Goal: Task Accomplishment & Management: Manage account settings

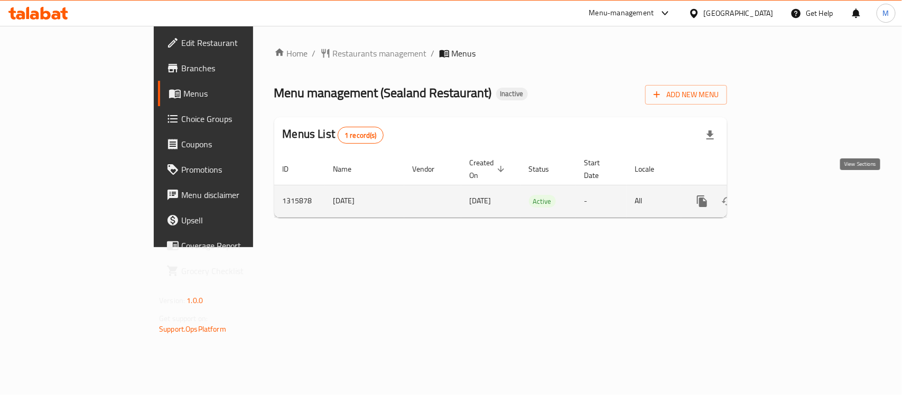
click at [785, 195] on icon "enhanced table" at bounding box center [778, 201] width 13 height 13
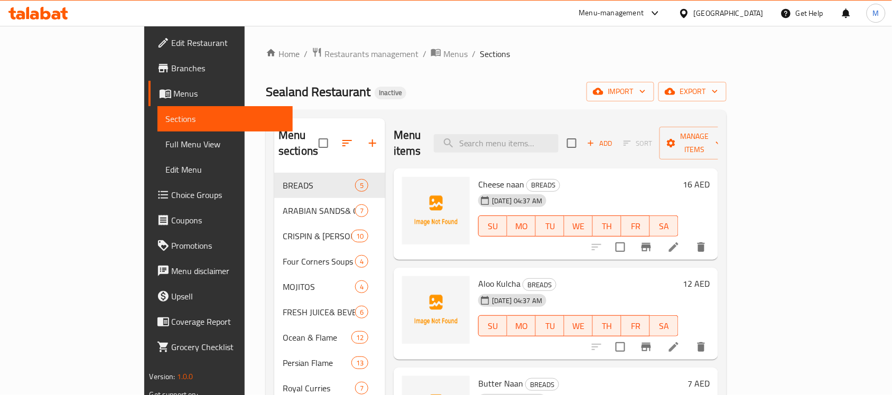
click at [166, 138] on span "Full Menu View" at bounding box center [225, 144] width 119 height 13
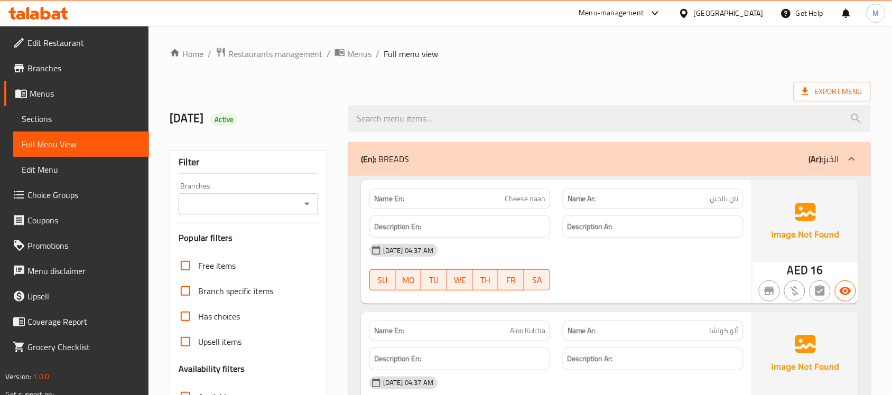
scroll to position [198, 0]
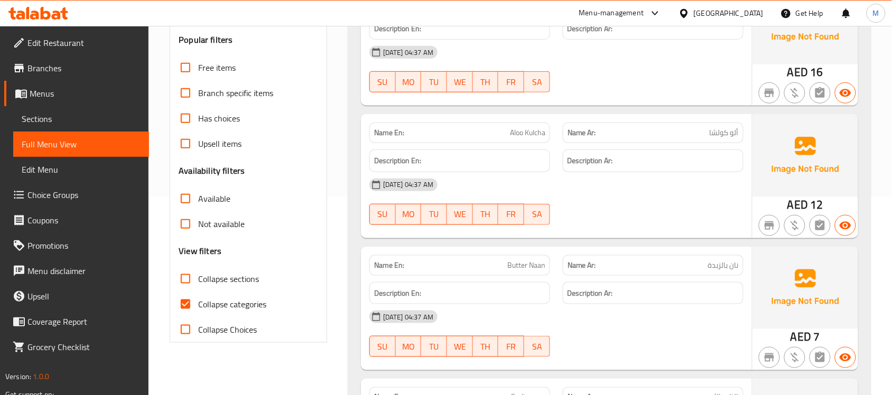
click at [233, 306] on span "Collapse categories" at bounding box center [232, 304] width 68 height 13
click at [198, 306] on input "Collapse categories" at bounding box center [185, 304] width 25 height 25
checkbox input "false"
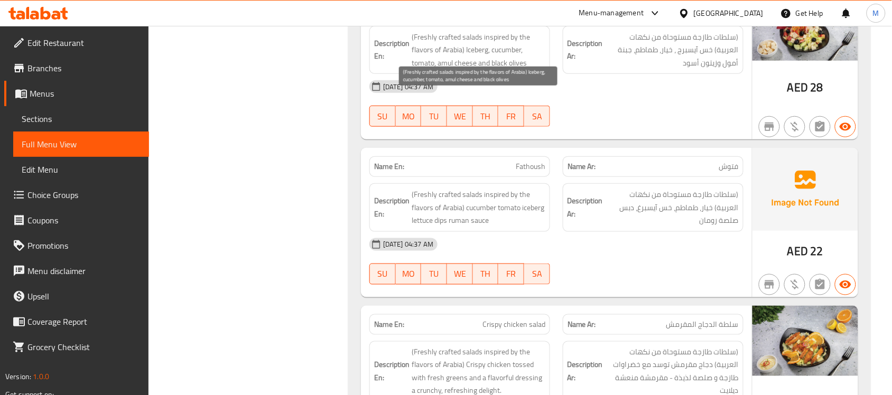
scroll to position [1315, 0]
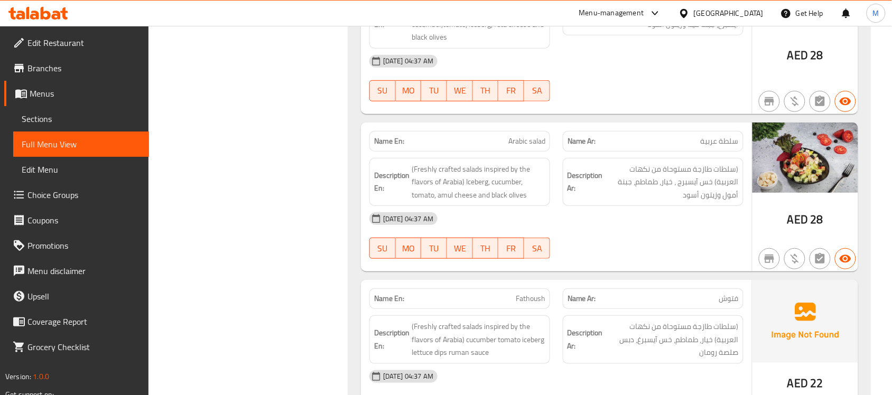
click at [511, 136] on span "Arabic salad" at bounding box center [526, 141] width 37 height 11
copy span "Arabic salad"
click at [59, 116] on span "Sections" at bounding box center [81, 119] width 119 height 13
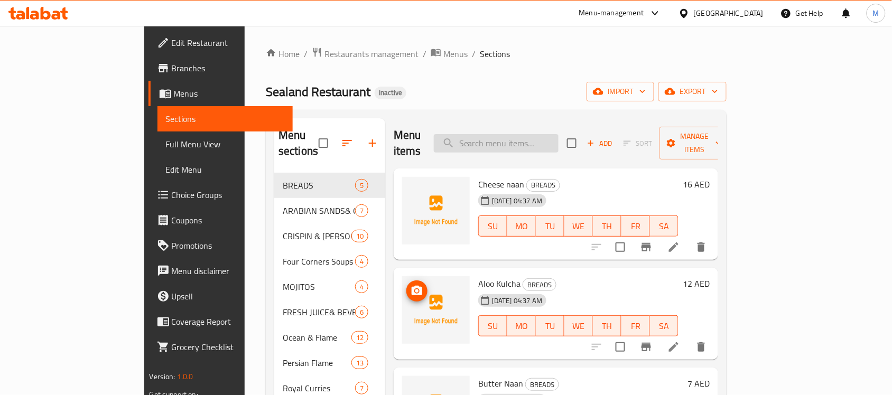
click at [553, 134] on input "search" at bounding box center [496, 143] width 125 height 18
paste input "Arabic salad"
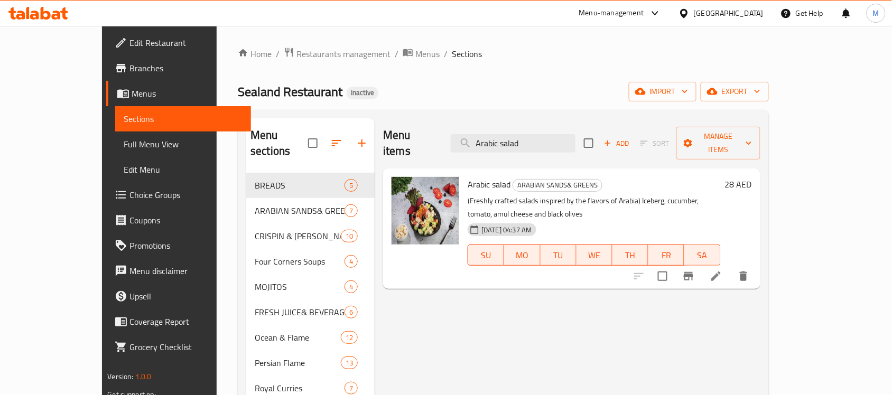
type input "Arabic salad"
click at [721, 272] on icon at bounding box center [716, 277] width 10 height 10
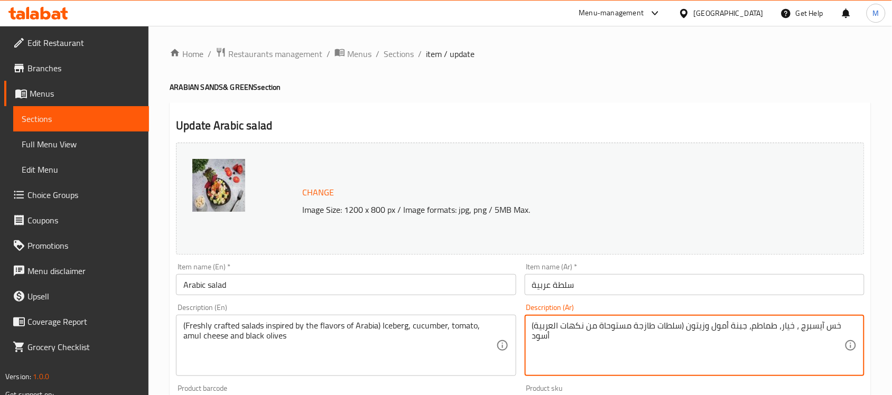
click at [809, 329] on textarea "(سلطات طازجة مستوحاة من نكهات العربية) خس آيسبرج ، خيار، طماطم، جبنة أمول وزيتو…" at bounding box center [688, 346] width 312 height 50
paste textarea
type textarea "(سلطات طازجة مستوحاة من نكهات العربية) خس آيسبرغ، خيار، طماطم، جبنة أمول وزيتون…"
click at [730, 302] on div "Description (Ar) (سلطات طازجة مستوحاة من نكهات العربية) خس آيسبرغ، خيار، طماطم،…" at bounding box center [694, 340] width 348 height 81
drag, startPoint x: 806, startPoint y: 328, endPoint x: 769, endPoint y: 347, distance: 41.4
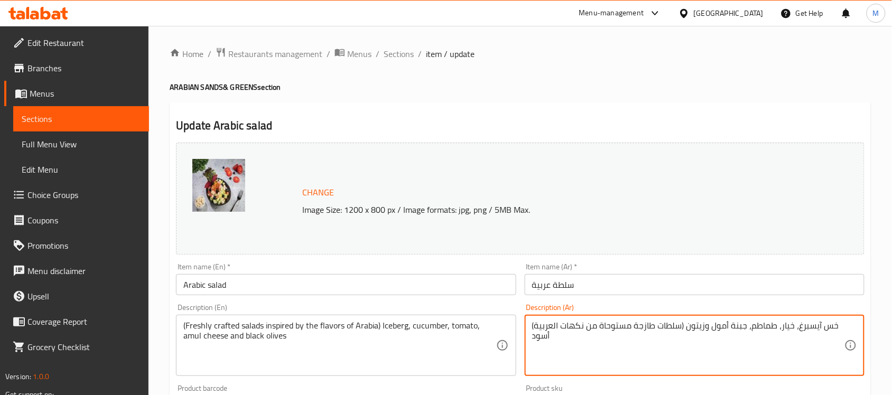
click at [732, 300] on div "Description (Ar) (سلطات طازجة مستوحاة من نكهات العربية) خس آيسبرغ، خيار، طماطم،…" at bounding box center [694, 340] width 348 height 81
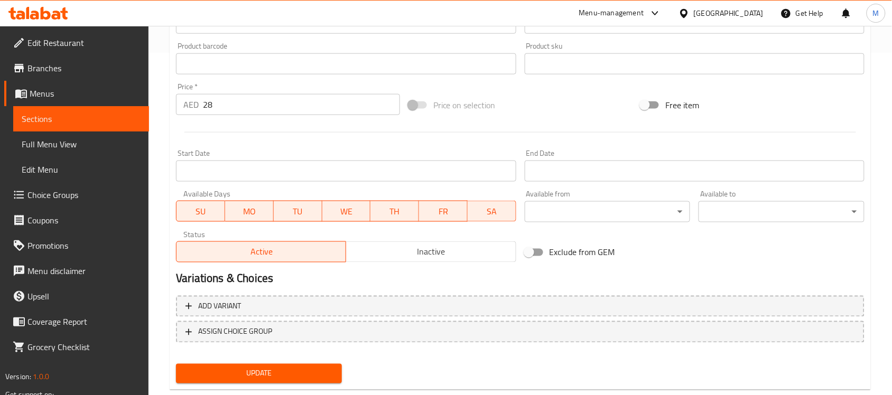
scroll to position [365, 0]
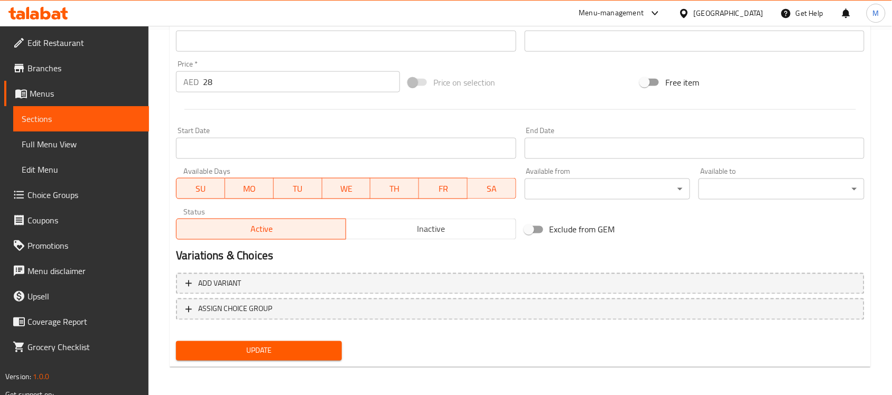
click at [304, 354] on span "Update" at bounding box center [258, 350] width 149 height 13
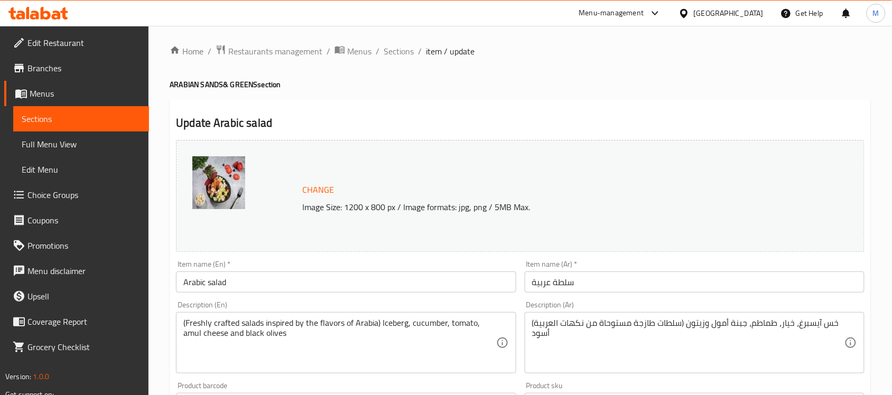
scroll to position [0, 0]
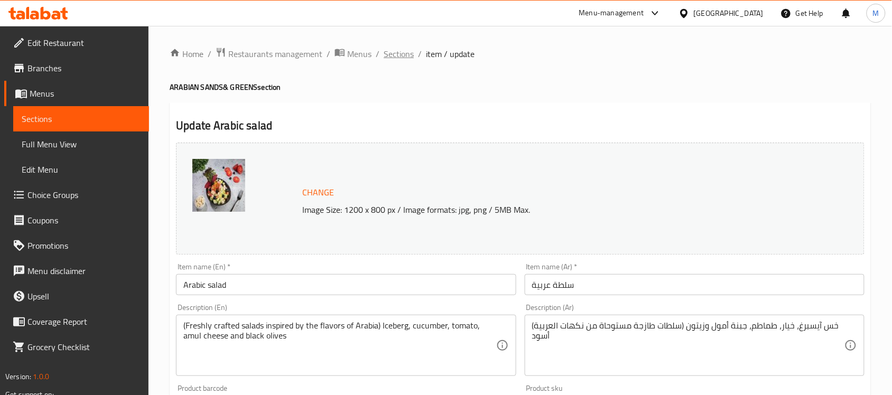
click at [405, 55] on span "Sections" at bounding box center [399, 54] width 30 height 13
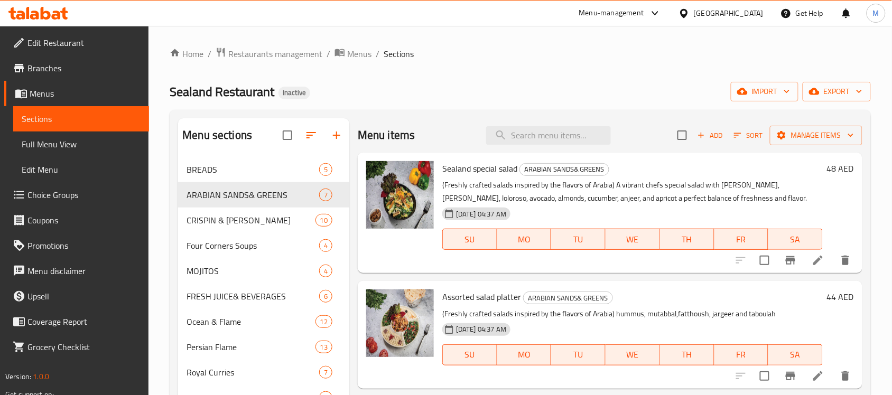
click at [543, 128] on input "search" at bounding box center [548, 135] width 125 height 18
paste input "Seafood Platter Medium"
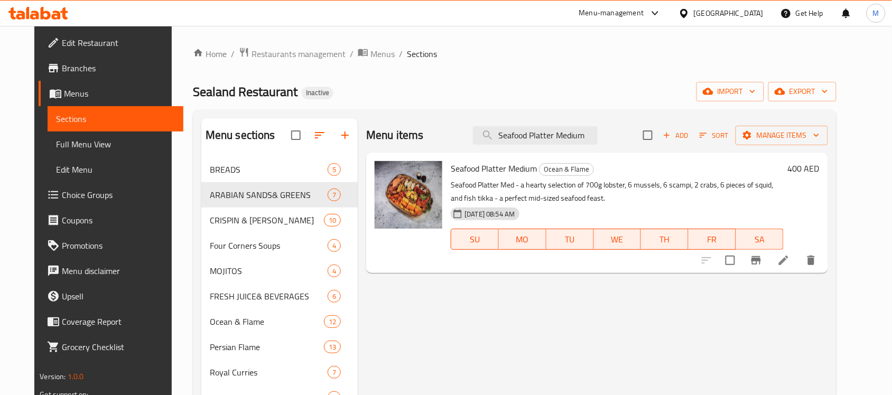
type input "Seafood Platter Medium"
click at [790, 267] on icon at bounding box center [783, 260] width 13 height 13
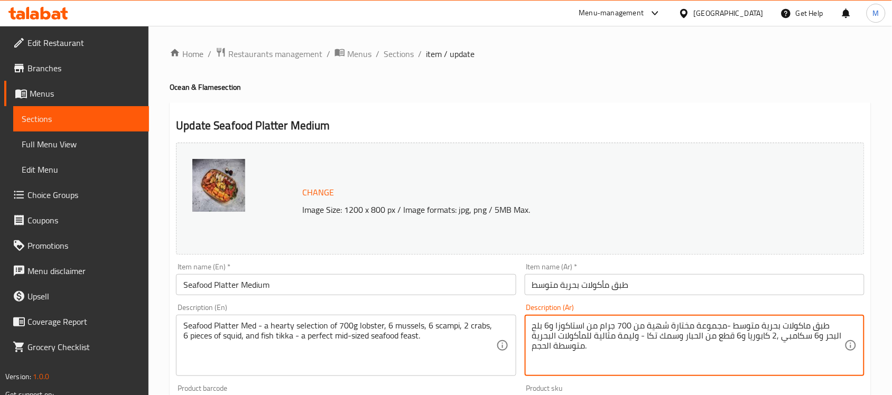
type textarea "طبق ماكولات بحرية متوسط -مجموعة مختارة شهية من 700 جرام من استاكوزا و6 بلح البح…"
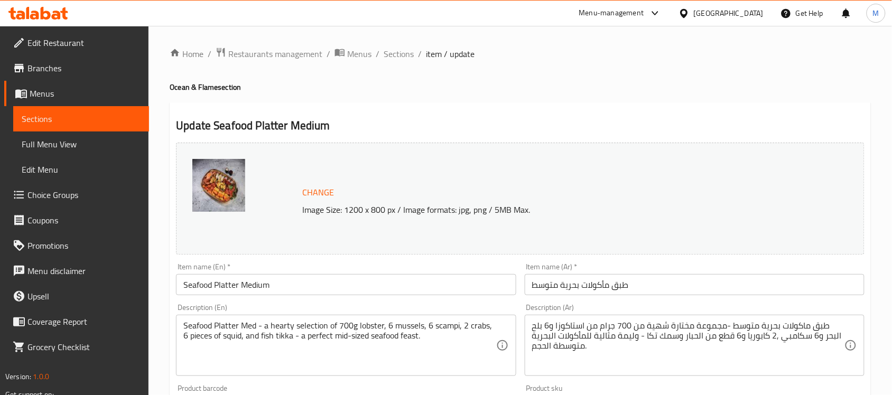
click at [630, 305] on div "Description (Ar) طبق ماكولات بحرية متوسط -مجموعة مختارة شهية من 700 جرام من است…" at bounding box center [695, 340] width 340 height 72
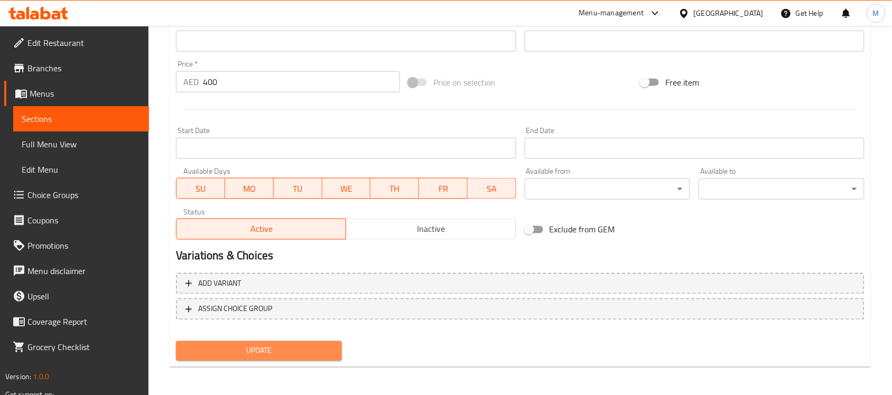
click at [317, 357] on button "Update" at bounding box center [259, 351] width 166 height 20
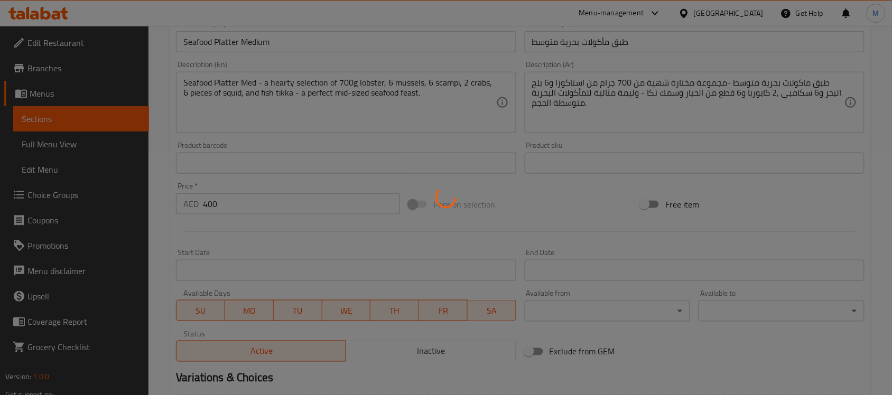
scroll to position [101, 0]
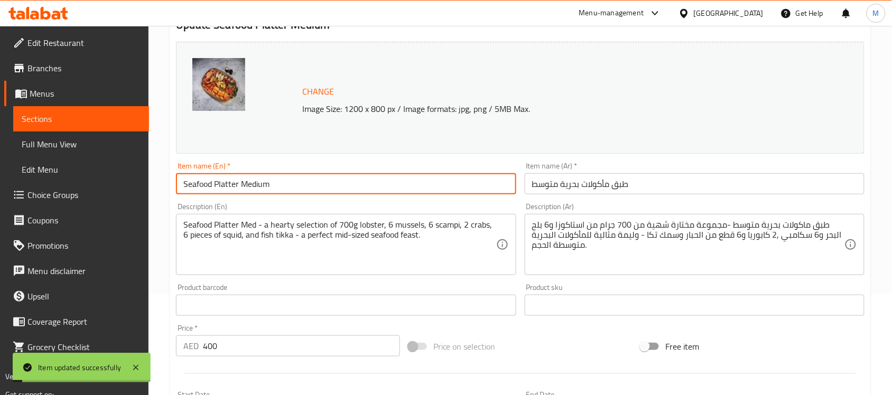
drag, startPoint x: 292, startPoint y: 189, endPoint x: 118, endPoint y: 191, distance: 174.3
click at [118, 191] on div "Edit Restaurant Branches Menus Sections Full Menu View Edit Menu Choice Groups …" at bounding box center [446, 293] width 892 height 736
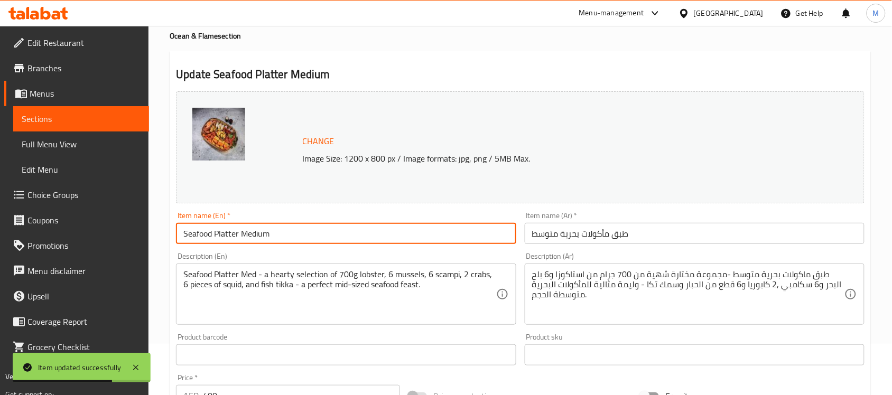
scroll to position [0, 0]
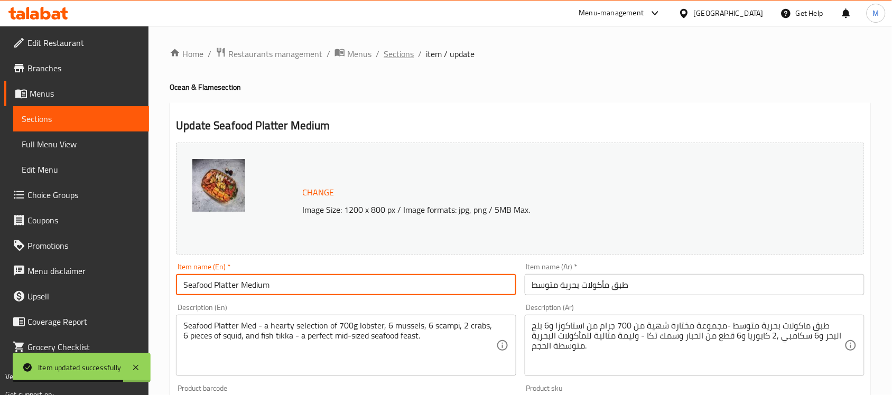
click at [397, 48] on span "Sections" at bounding box center [399, 54] width 30 height 13
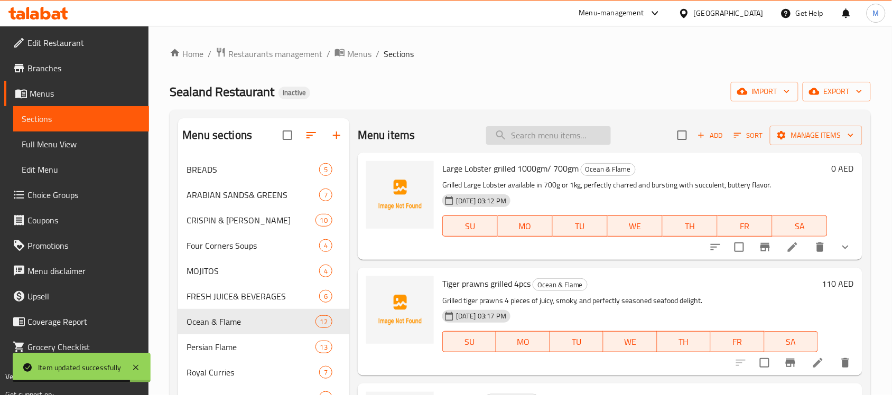
click at [537, 128] on input "search" at bounding box center [548, 135] width 125 height 18
paste input "Passion fruit Mojito"
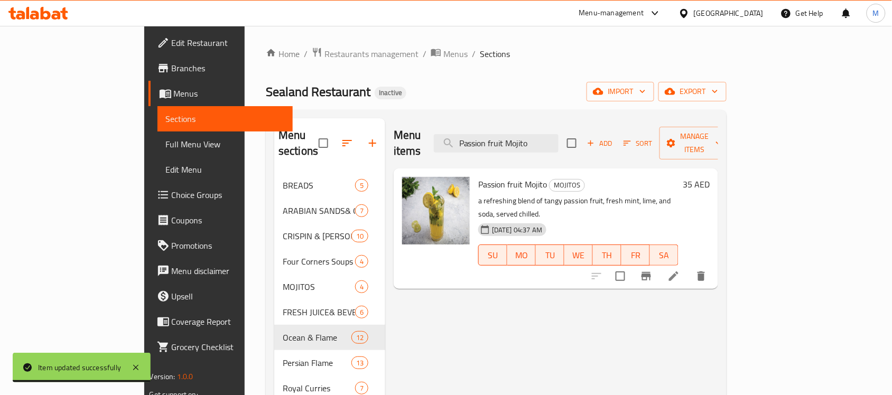
type input "Passion fruit Mojito"
click at [678, 272] on icon at bounding box center [674, 277] width 10 height 10
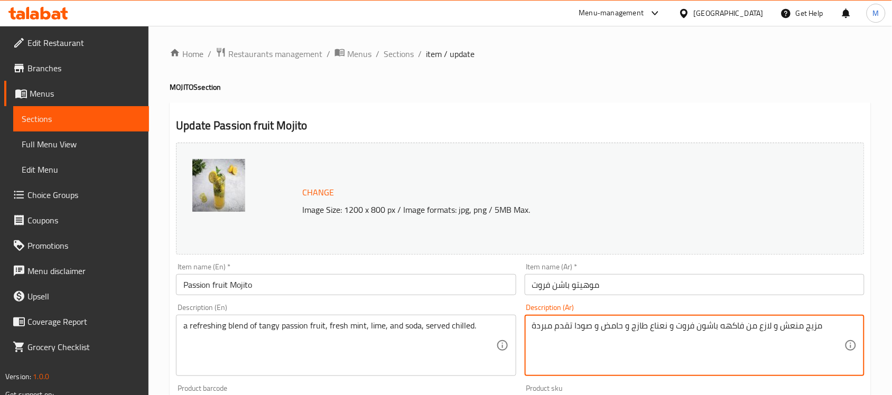
type textarea "مزيج منعش و لازع من فاكهه باشون فروت و نعناع طازج و حامض و صودا تقدم مبردة"
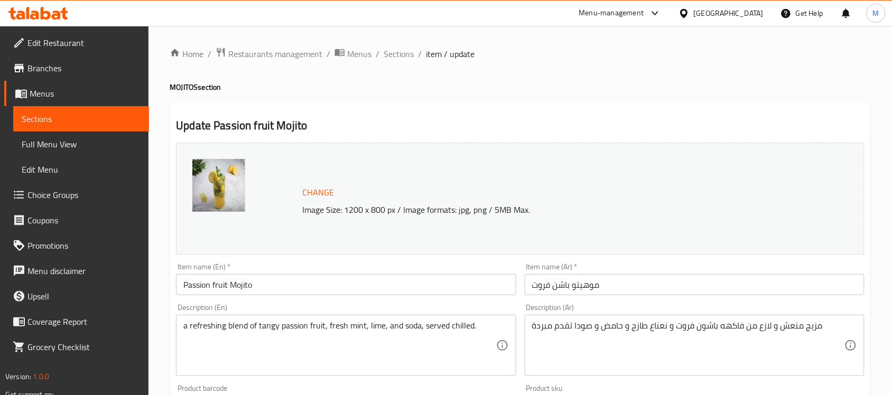
click at [600, 307] on div "Description (Ar) مزيج منعش و لازع من فاكهه باشون فروت و نعناع طازج و حامض و صود…" at bounding box center [695, 340] width 340 height 72
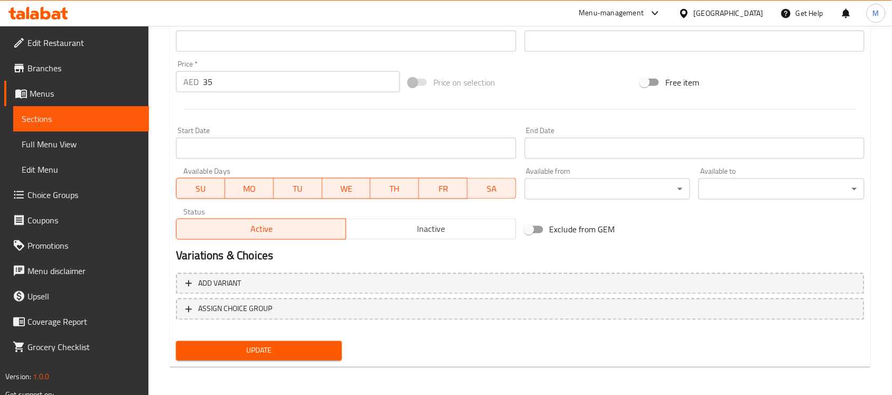
click at [289, 353] on span "Update" at bounding box center [258, 350] width 149 height 13
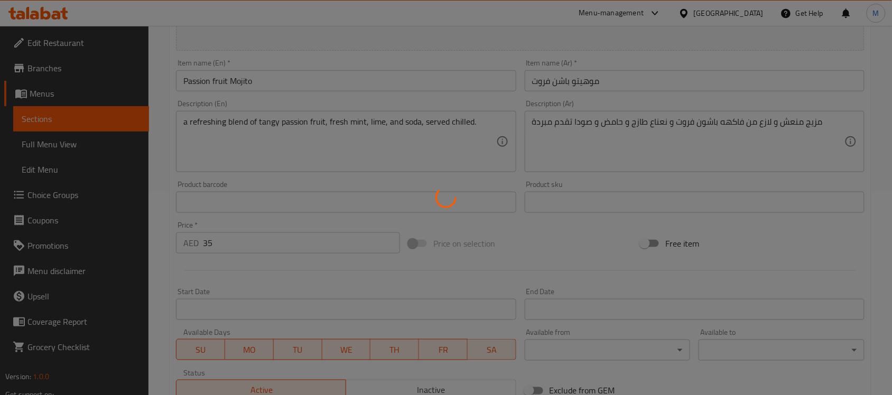
scroll to position [167, 0]
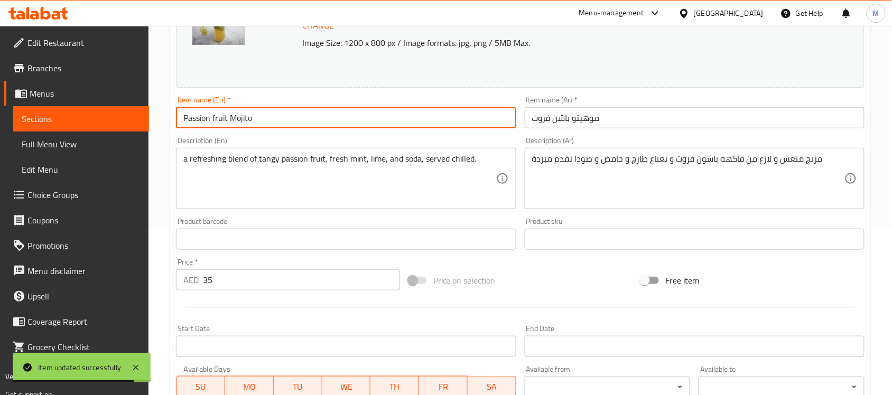
drag, startPoint x: 260, startPoint y: 123, endPoint x: 178, endPoint y: 113, distance: 83.1
click at [178, 113] on input "Passion fruit Mojito" at bounding box center [346, 117] width 340 height 21
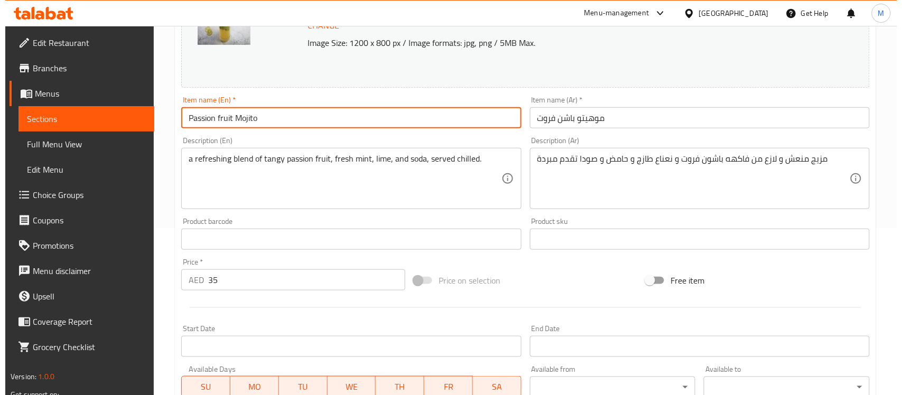
scroll to position [0, 0]
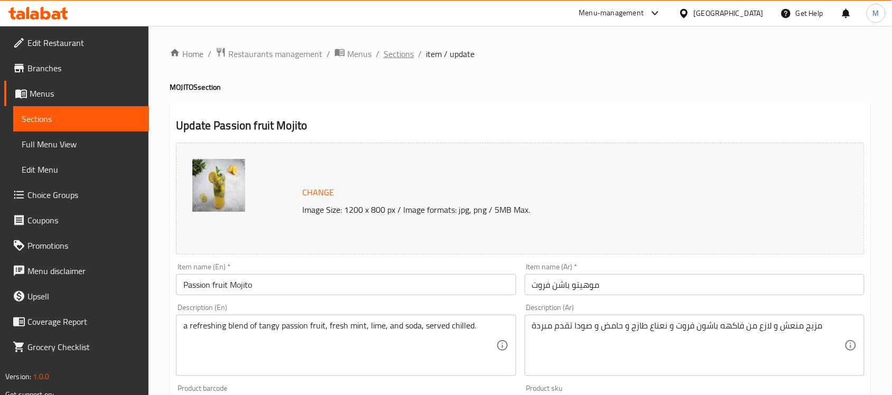
click at [391, 53] on span "Sections" at bounding box center [399, 54] width 30 height 13
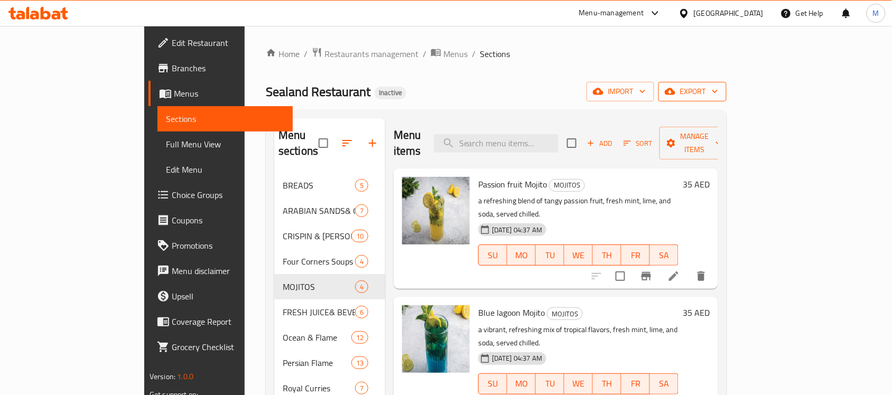
click at [720, 93] on icon "button" at bounding box center [714, 91] width 11 height 11
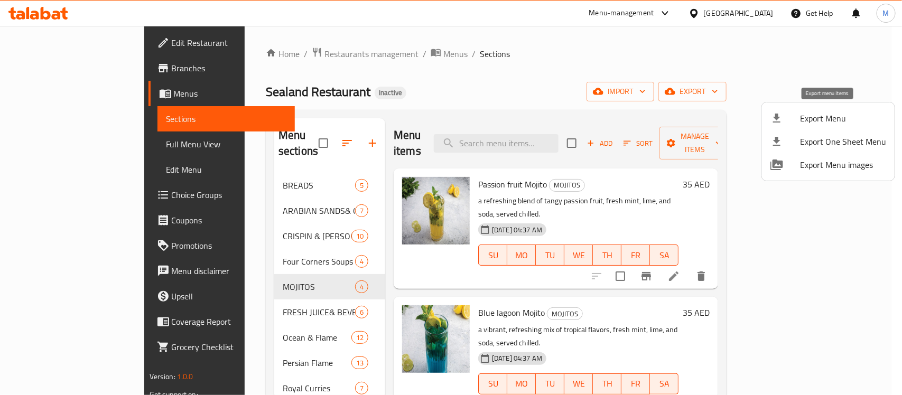
click at [823, 117] on span "Export Menu" at bounding box center [843, 118] width 86 height 13
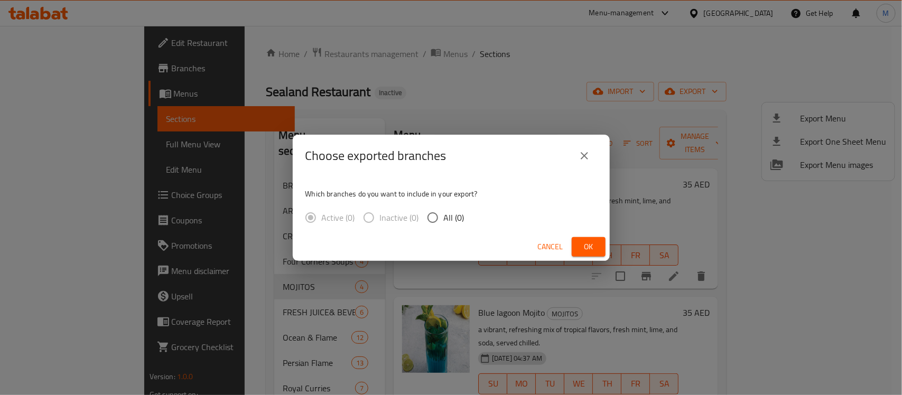
click at [448, 217] on span "All (0)" at bounding box center [454, 217] width 21 height 13
click at [444, 217] on input "All (0)" at bounding box center [433, 218] width 22 height 22
radio input "true"
click at [585, 240] on span "Ok" at bounding box center [588, 246] width 17 height 13
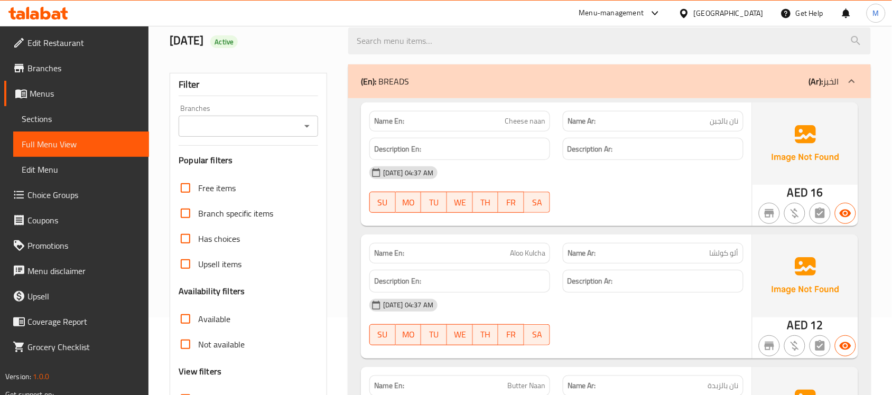
scroll to position [198, 0]
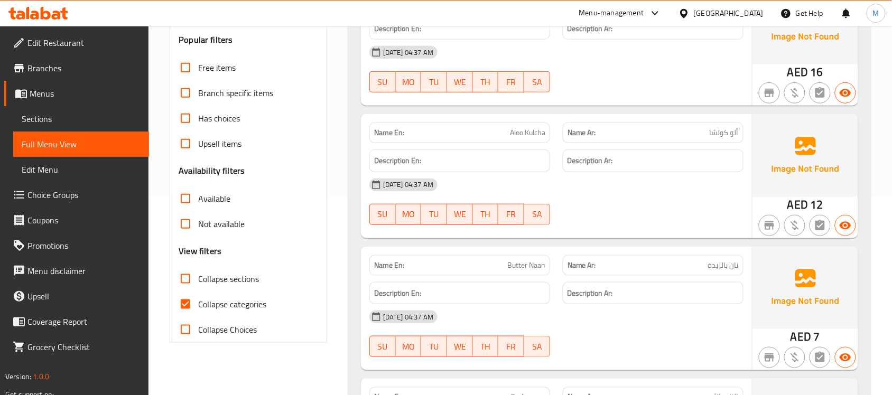
click at [262, 303] on span "Collapse categories" at bounding box center [232, 304] width 68 height 13
click at [198, 303] on input "Collapse categories" at bounding box center [185, 304] width 25 height 25
checkbox input "false"
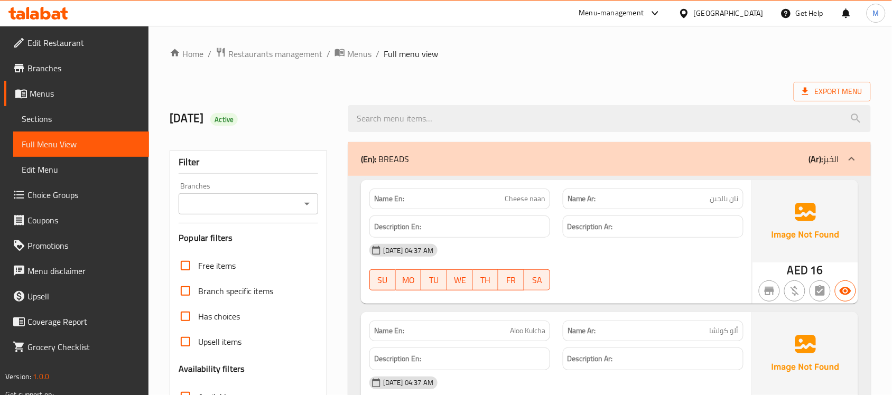
click at [537, 236] on div "Description En:" at bounding box center [459, 227] width 181 height 23
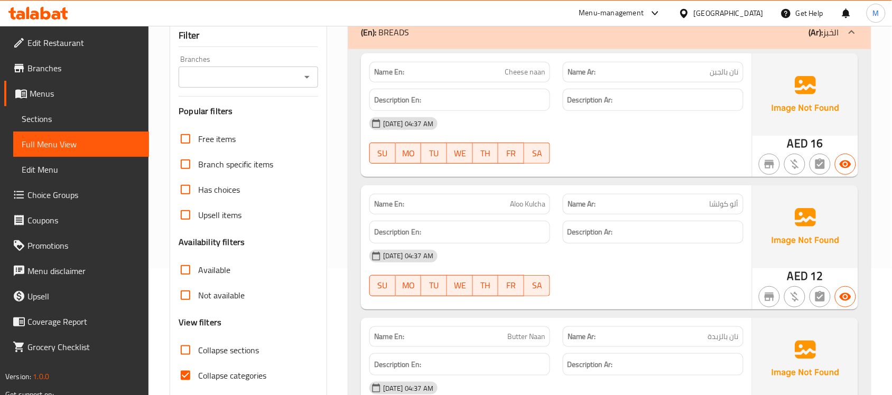
scroll to position [132, 0]
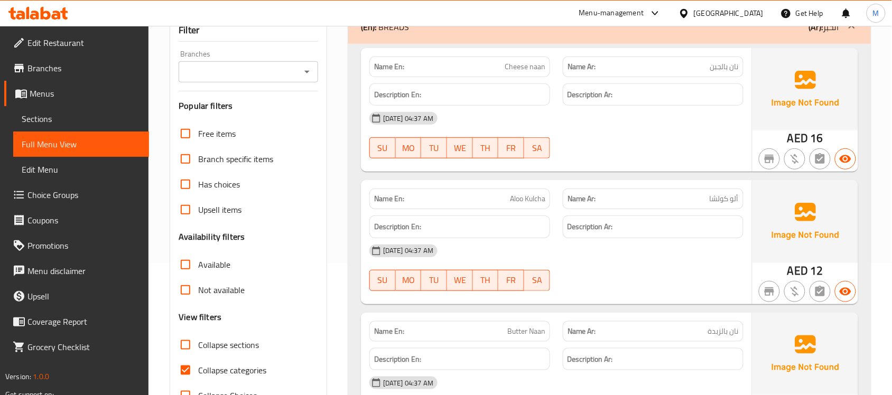
click at [217, 368] on span "Collapse categories" at bounding box center [232, 370] width 68 height 13
click at [198, 368] on input "Collapse categories" at bounding box center [185, 370] width 25 height 25
checkbox input "false"
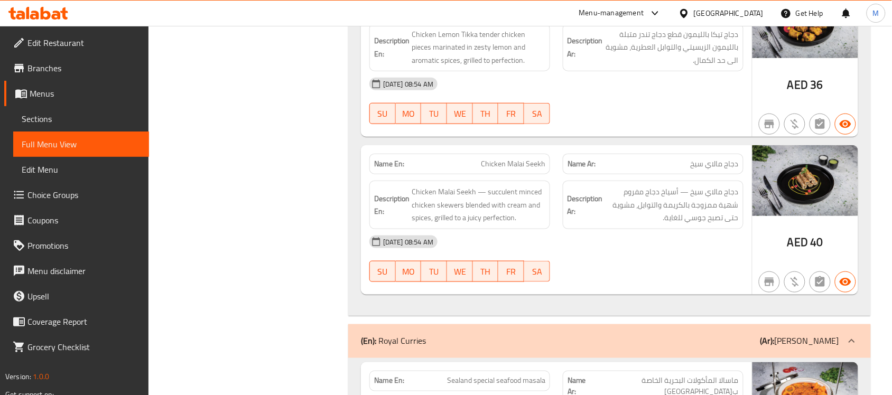
scroll to position [11784, 0]
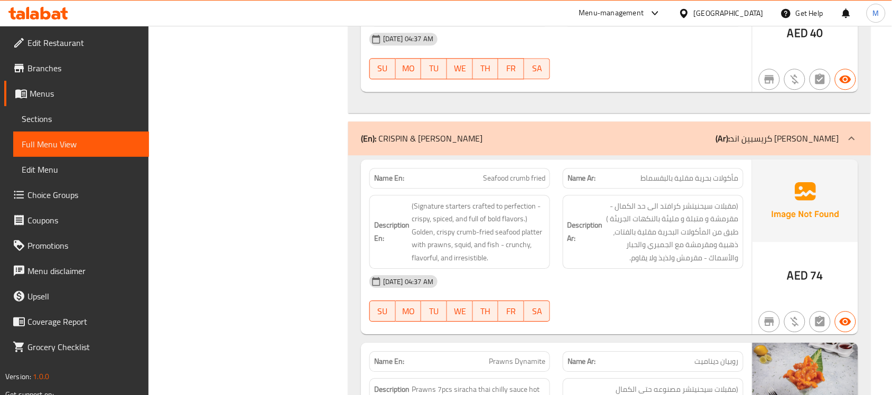
click at [455, 189] on div "Description En: (Signature starters crafted to perfection - crispy, spiced, and…" at bounding box center [459, 232] width 193 height 87
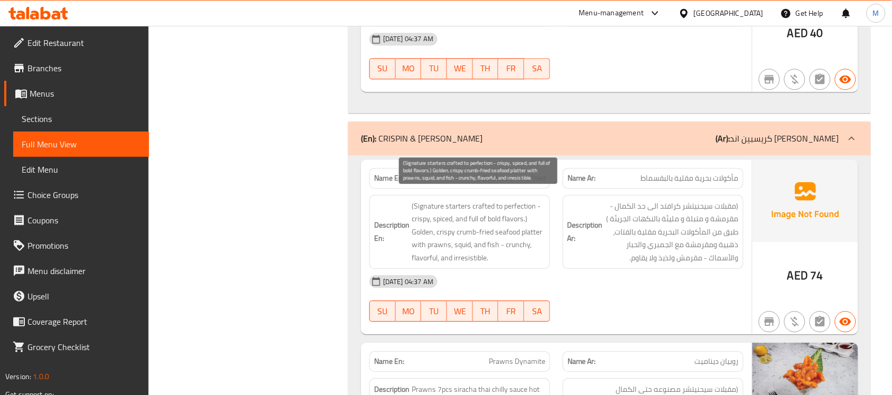
click at [477, 246] on span "(Signature starters crafted to perfection - crispy, spiced, and full of bold fl…" at bounding box center [479, 232] width 134 height 65
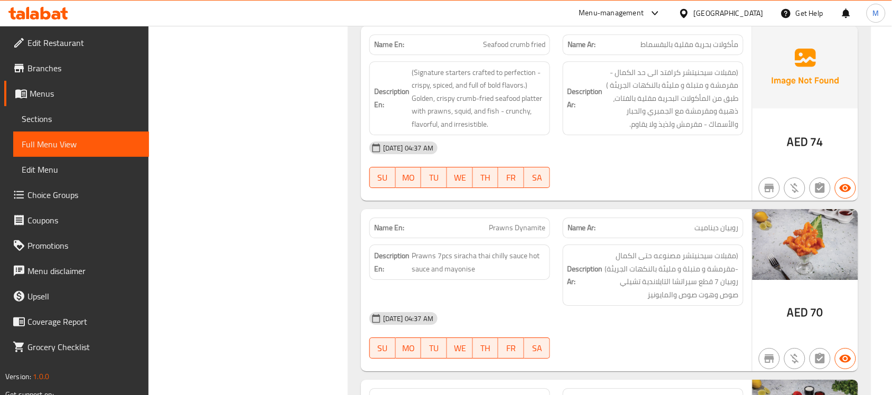
scroll to position [2132, 0]
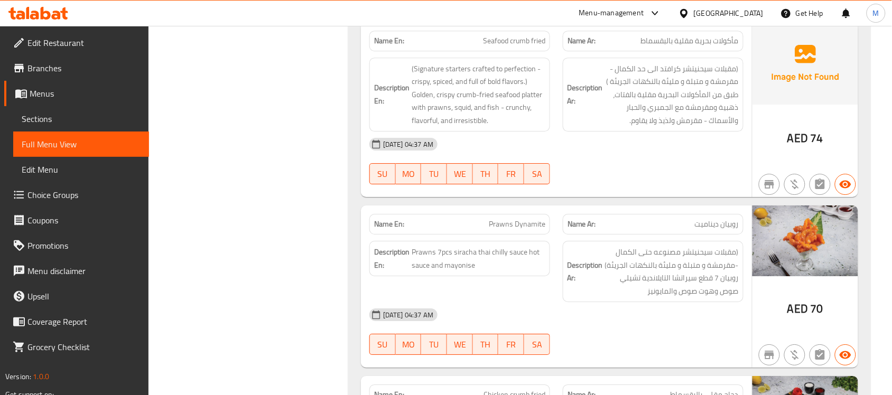
click at [571, 263] on strong "Description Ar:" at bounding box center [584, 272] width 35 height 26
click at [580, 281] on h6 "Description Ar: (مقبلات سيحنيتشر مصنوعه حتى الكمال -مقرمشة و متبلة و مليئة بالن…" at bounding box center [652, 272] width 171 height 52
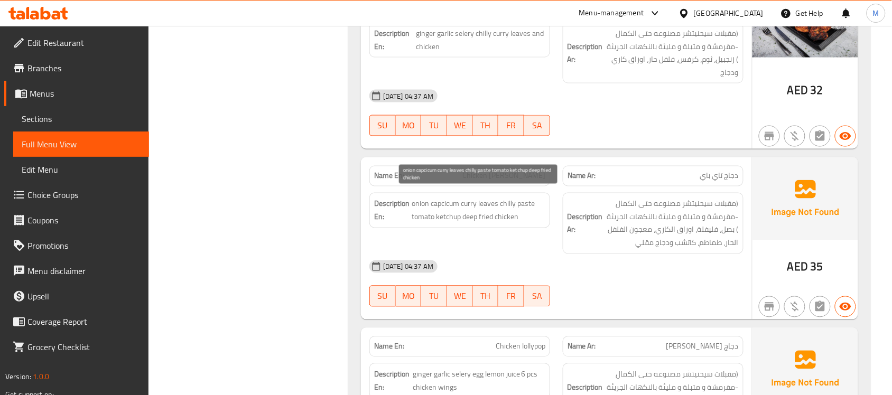
click at [502, 200] on span "onion capcicum curry leaves chilly paste tomato ketchup deep fried chicken" at bounding box center [479, 211] width 134 height 26
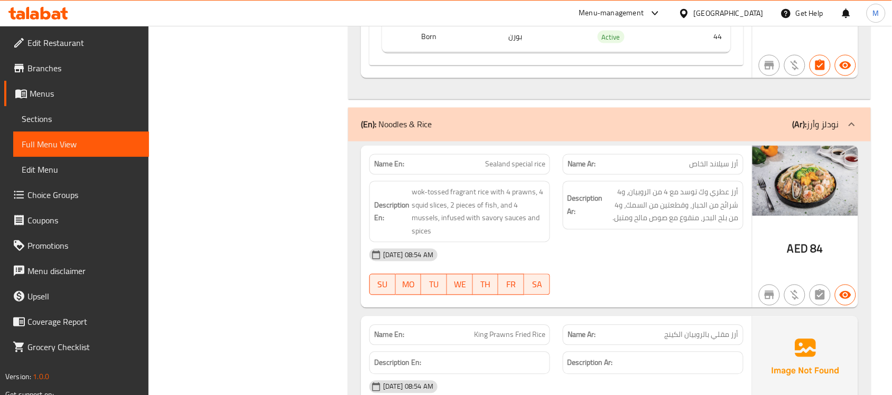
scroll to position [14976, 0]
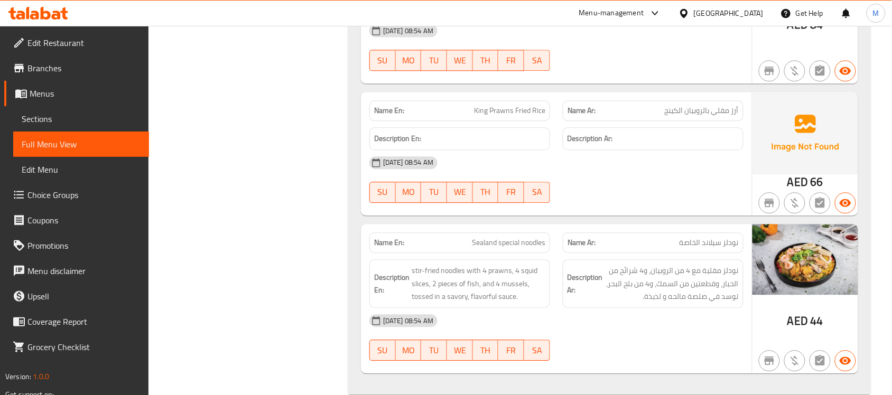
click at [458, 253] on div "Description En: stir-fried noodles with 4 prawns, 4 squid slices, 2 pieces of f…" at bounding box center [459, 283] width 193 height 61
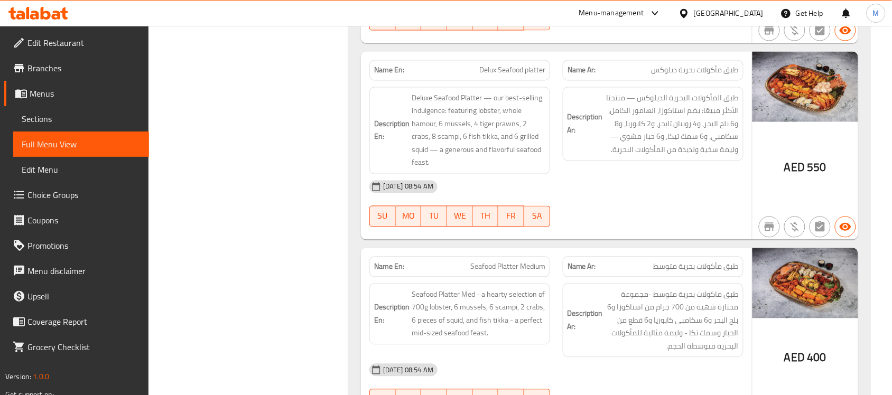
scroll to position [7730, 0]
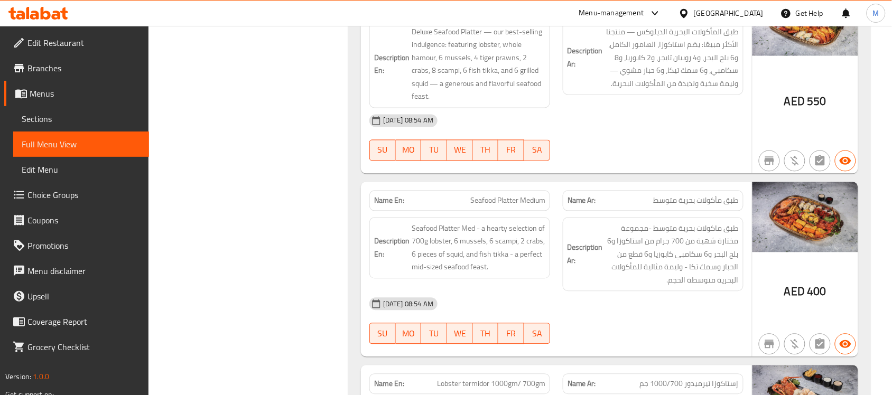
click at [539, 195] on span "Seafood Platter Medium" at bounding box center [507, 200] width 75 height 11
copy span "Seafood Platter Medium"
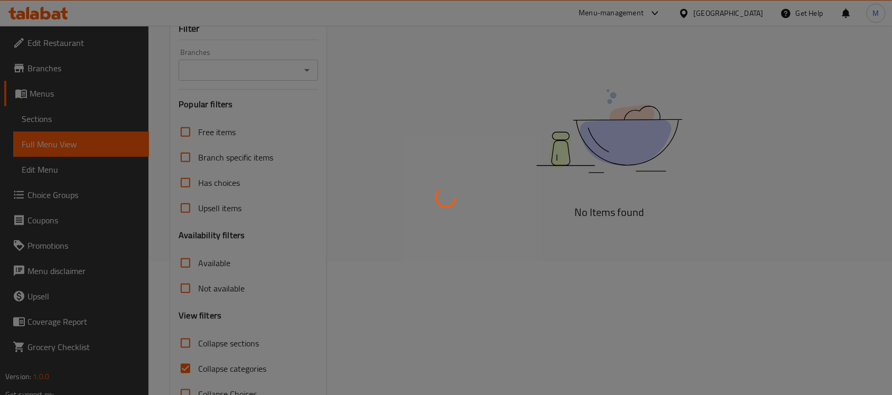
scroll to position [160, 0]
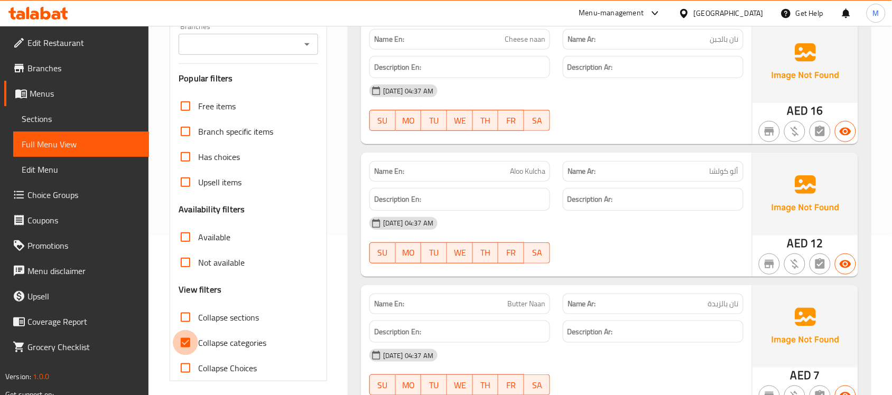
click at [189, 342] on input "Collapse categories" at bounding box center [185, 342] width 25 height 25
checkbox input "false"
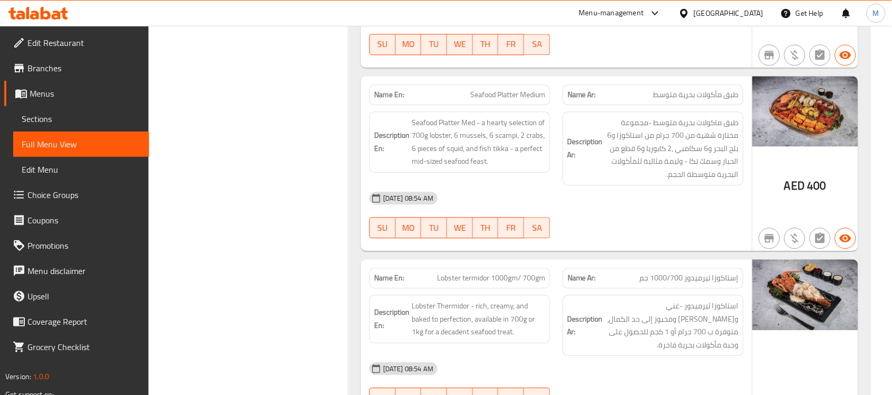
scroll to position [7859, 0]
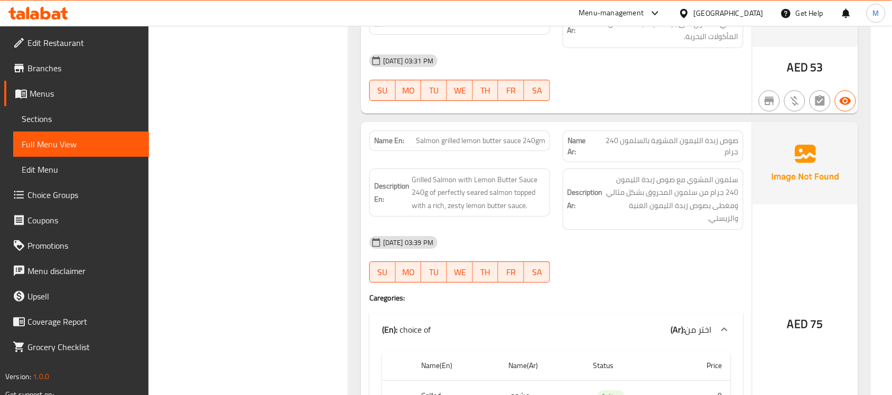
scroll to position [10788, 0]
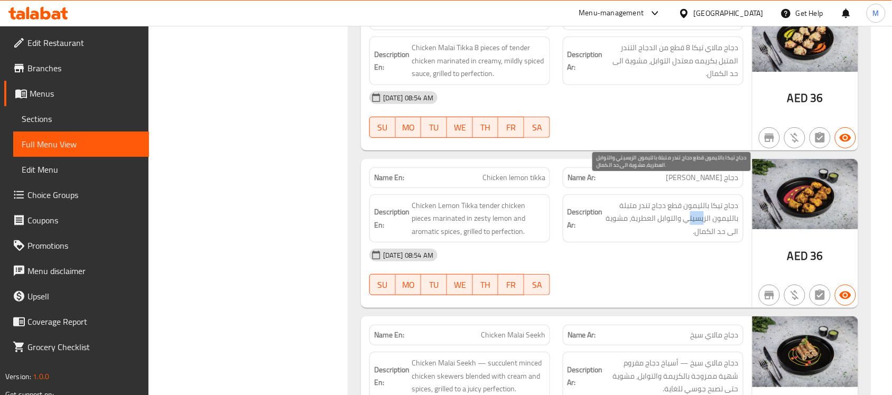
drag, startPoint x: 704, startPoint y: 199, endPoint x: 687, endPoint y: 199, distance: 16.9
click at [687, 199] on span "دجاج تيكا بالليمون قطع دجاج تندر متبلة بالليمون الزيسيتي والتوابل العطرية، مشوي…" at bounding box center [672, 218] width 134 height 39
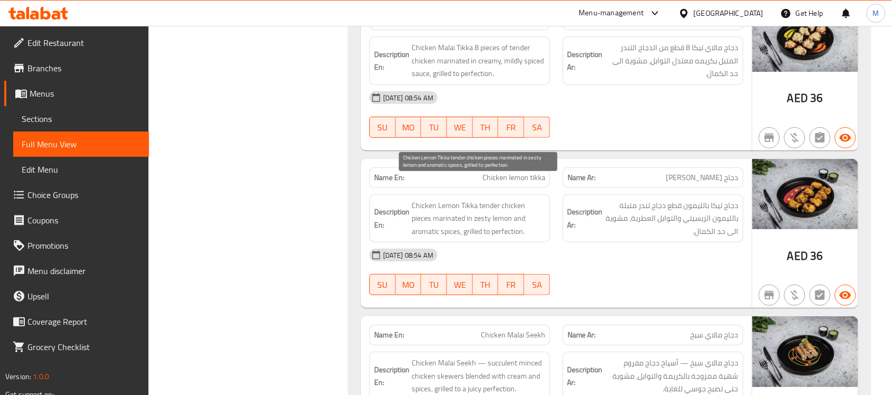
click at [494, 201] on span "Chicken Lemon Tikka tender chicken pieces marinated in zesty lemon and aromatic…" at bounding box center [479, 218] width 134 height 39
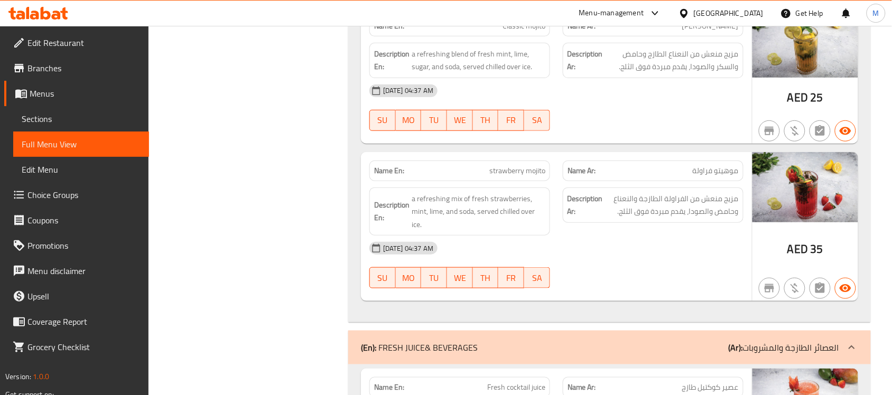
scroll to position [4494, 0]
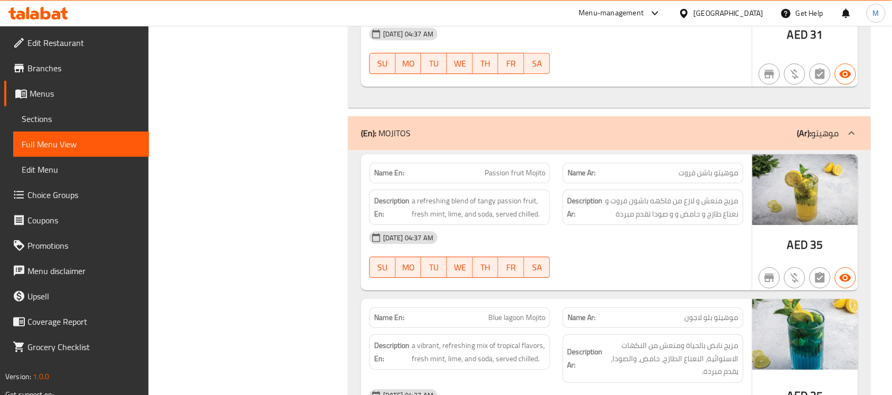
click at [517, 167] on span "Passion fruit Mojito" at bounding box center [514, 172] width 61 height 11
copy span "Passion fruit Mojito"
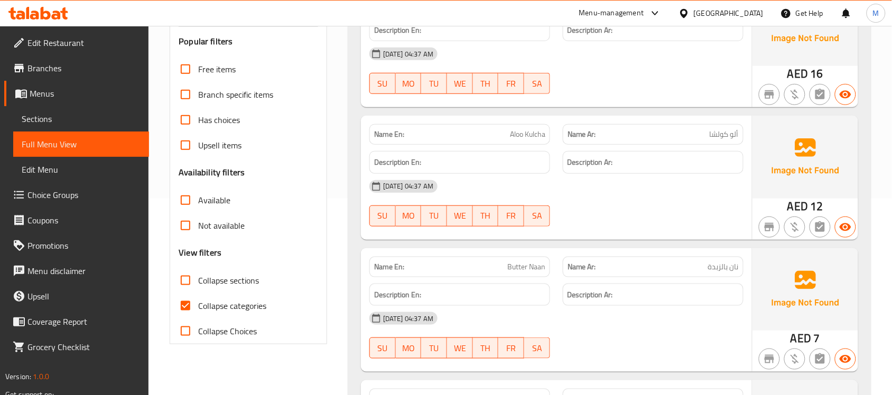
scroll to position [198, 0]
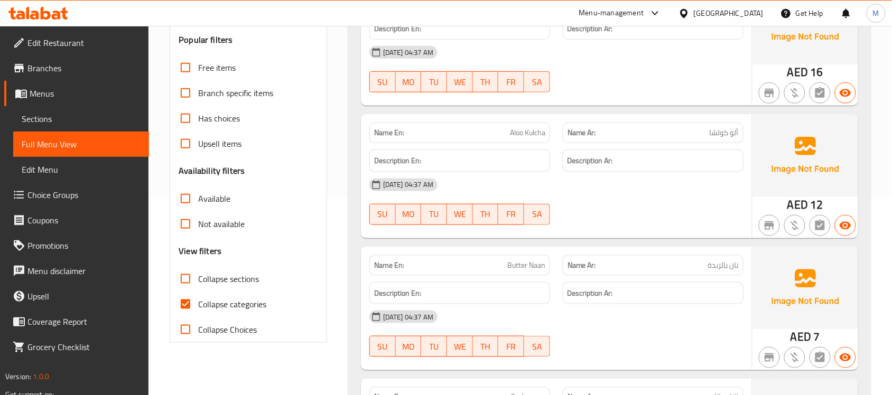
click at [245, 298] on span "Collapse categories" at bounding box center [232, 304] width 68 height 13
click at [198, 297] on input "Collapse categories" at bounding box center [185, 304] width 25 height 25
checkbox input "false"
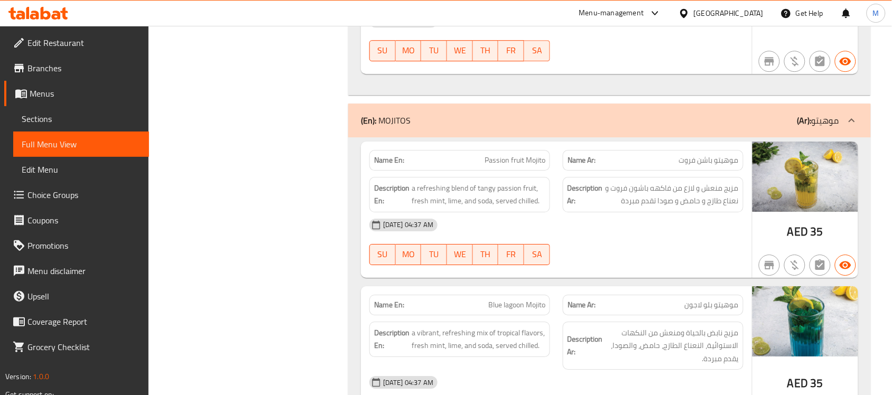
scroll to position [4797, 0]
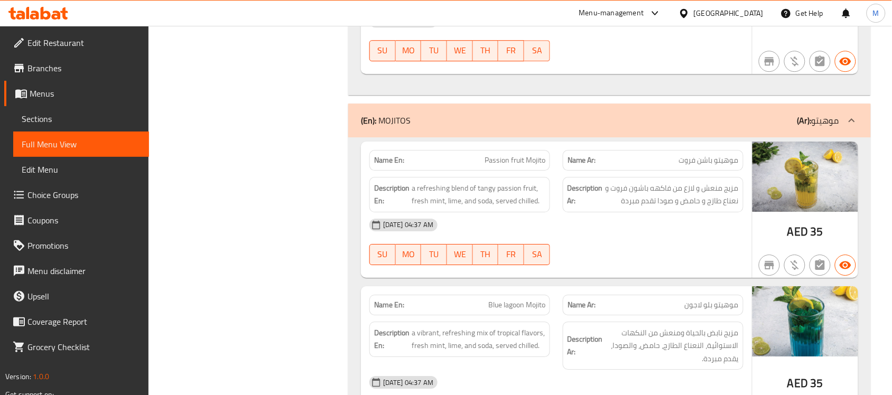
scroll to position [4785, 0]
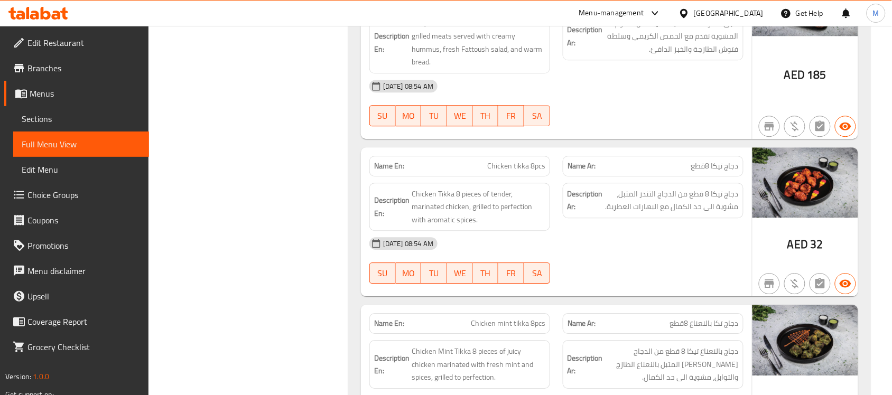
scroll to position [10643, 0]
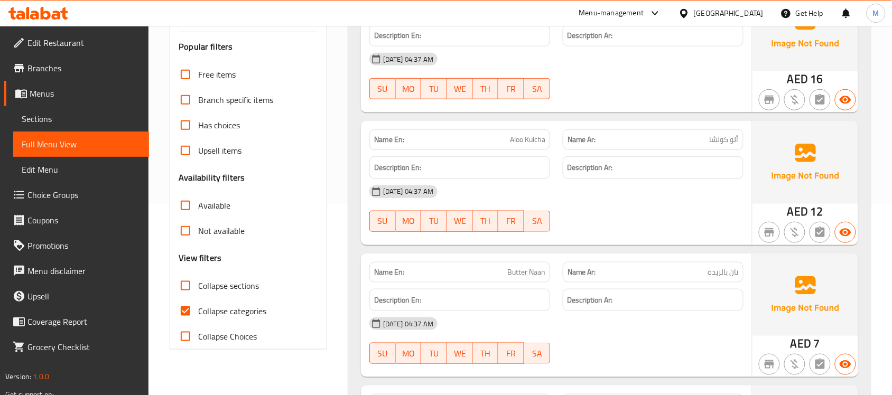
scroll to position [198, 0]
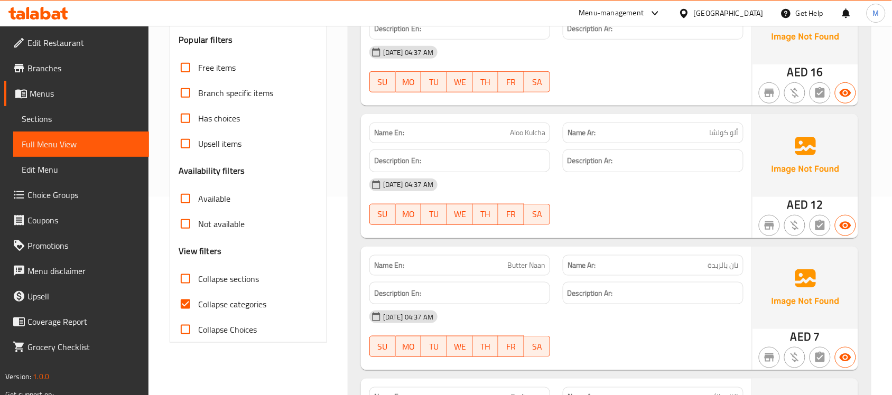
click at [222, 307] on span "Collapse categories" at bounding box center [232, 304] width 68 height 13
click at [198, 307] on input "Collapse categories" at bounding box center [185, 304] width 25 height 25
checkbox input "false"
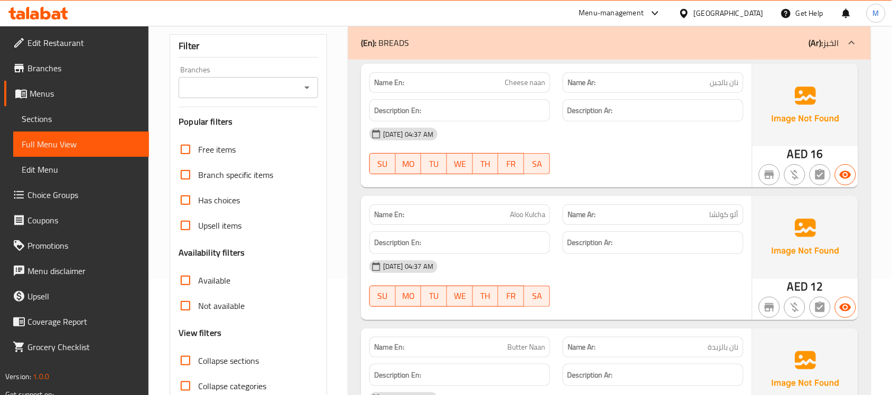
scroll to position [0, 0]
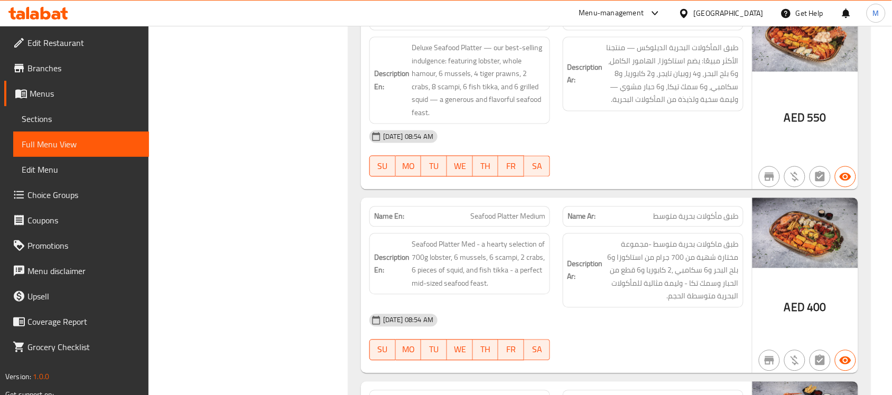
scroll to position [7730, 0]
